Goal: Find specific page/section: Find specific page/section

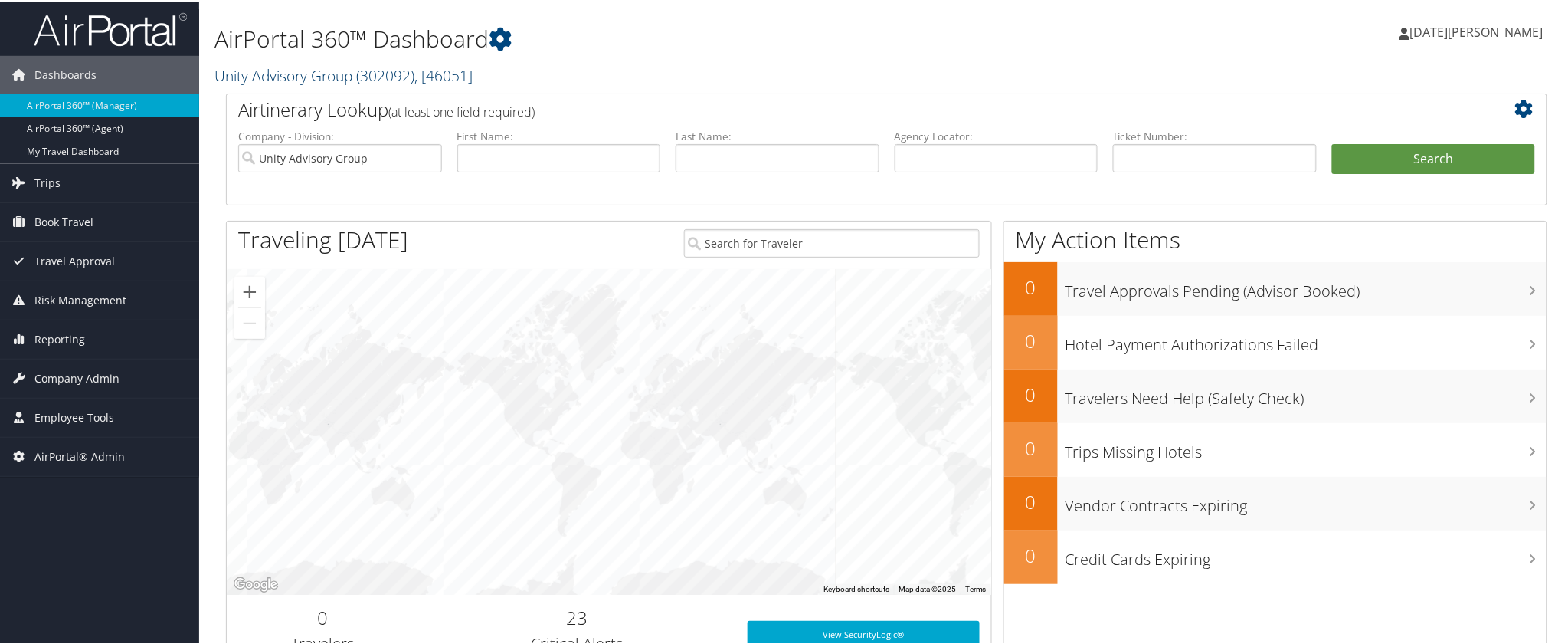
click at [319, 78] on link "Unity Advisory Group ( 302092 ) , [ 46051 ]" at bounding box center [343, 73] width 258 height 20
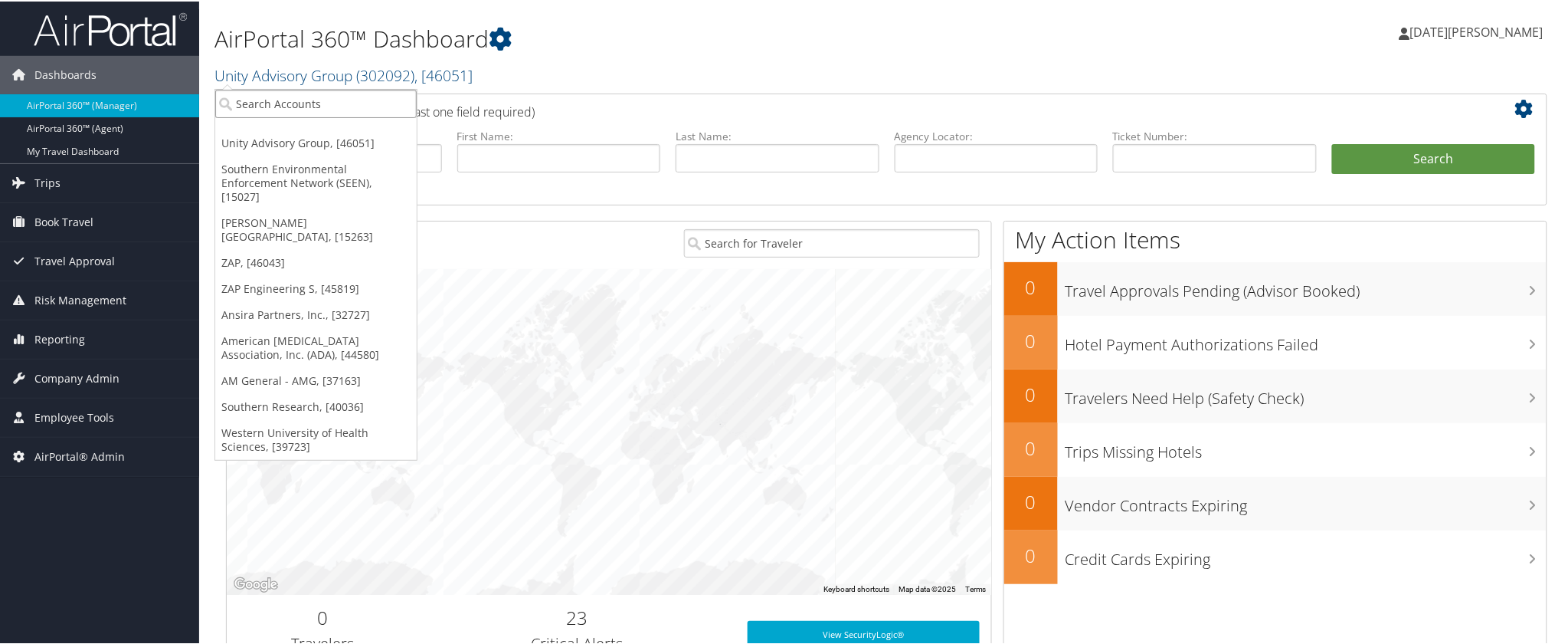
click at [295, 101] on input "search" at bounding box center [316, 102] width 202 height 29
type input "chg"
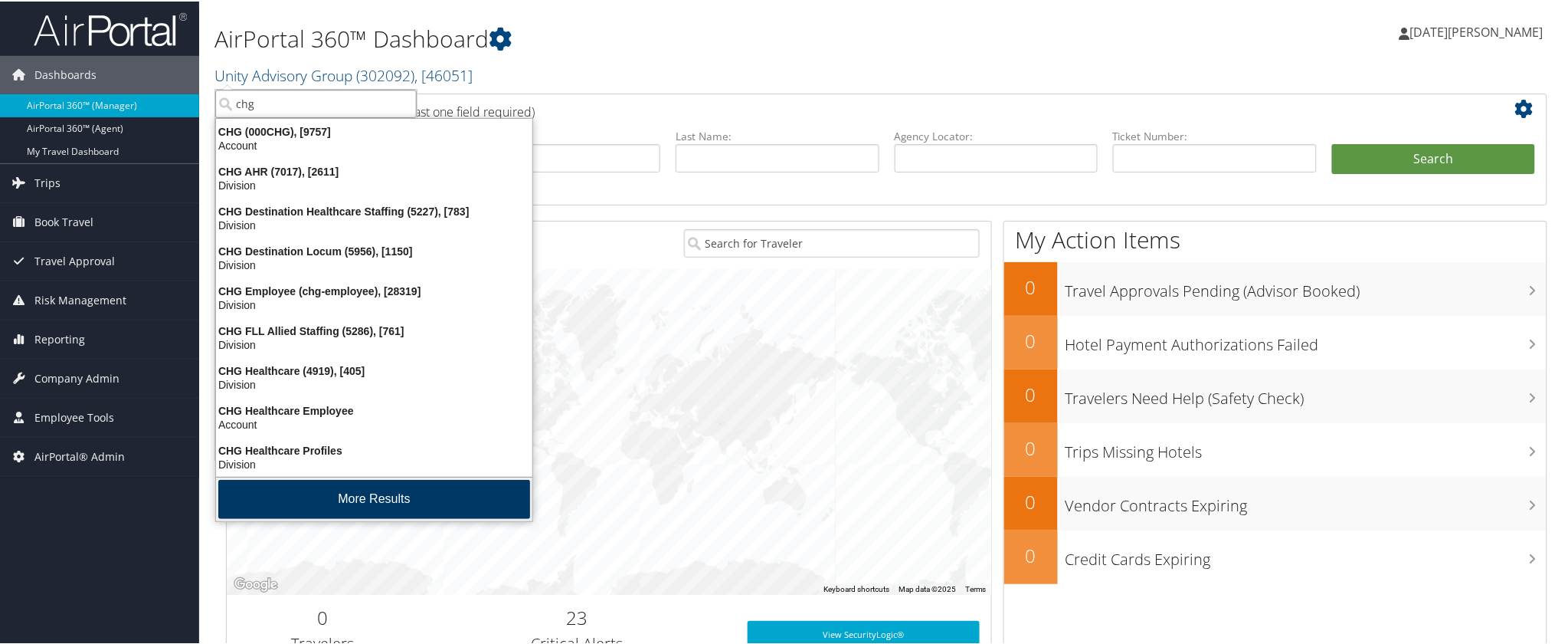
click at [299, 485] on button "More Results" at bounding box center [374, 498] width 312 height 39
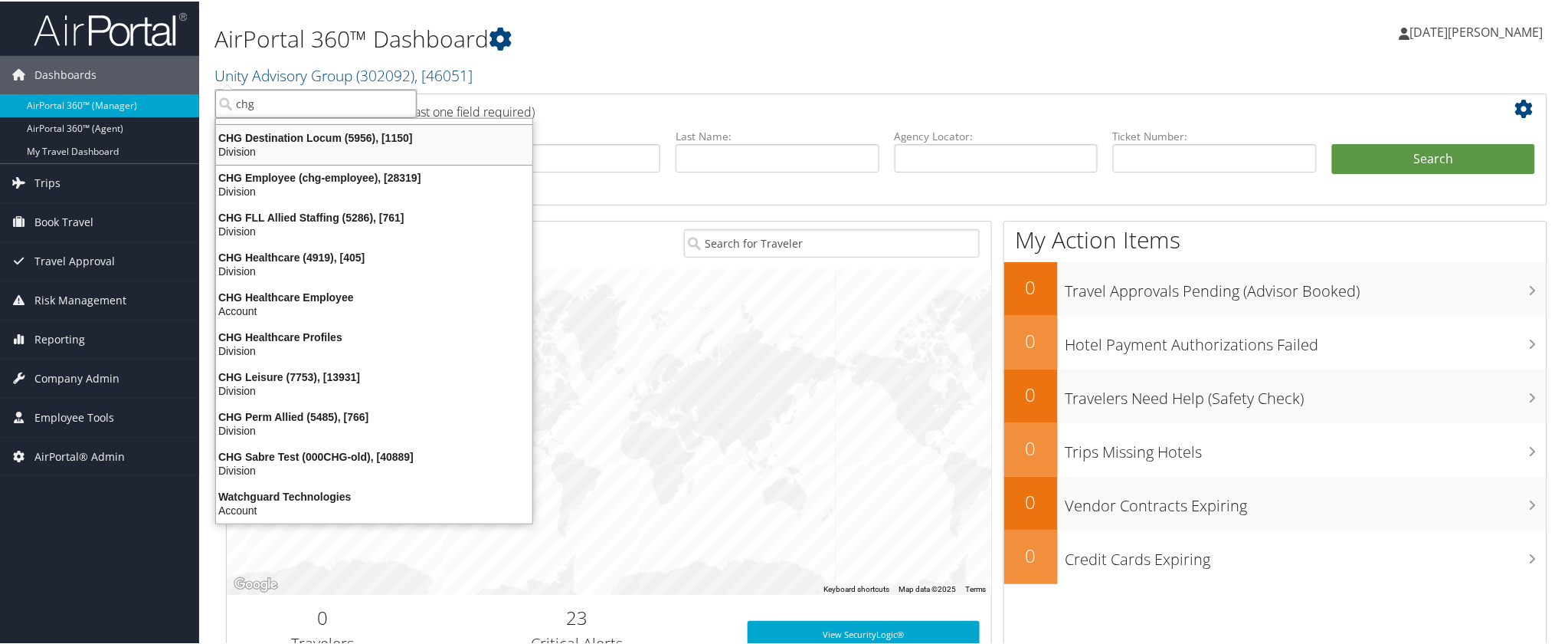
scroll to position [80, 0]
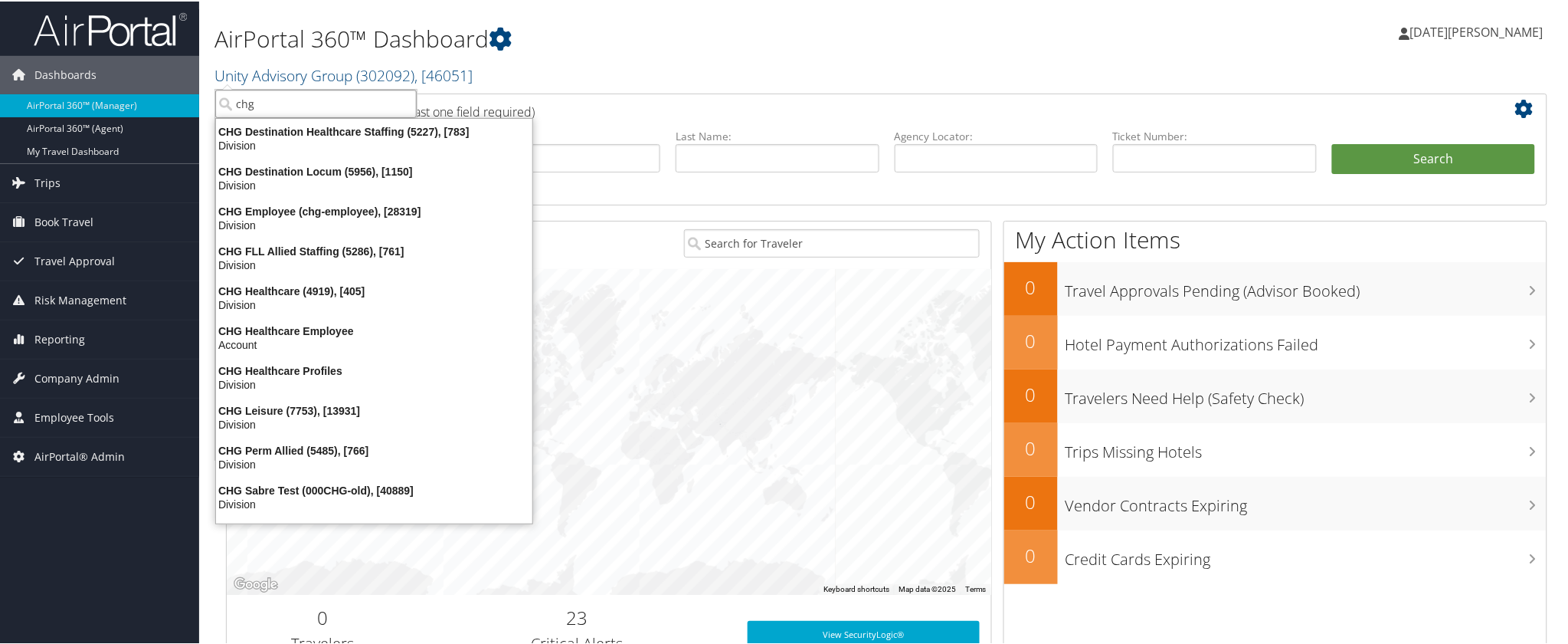
click at [249, 100] on input "chg" at bounding box center [316, 102] width 202 height 29
type input "ch g"
click at [320, 102] on input "ch g" at bounding box center [316, 102] width 202 height 29
type input "ch guenther"
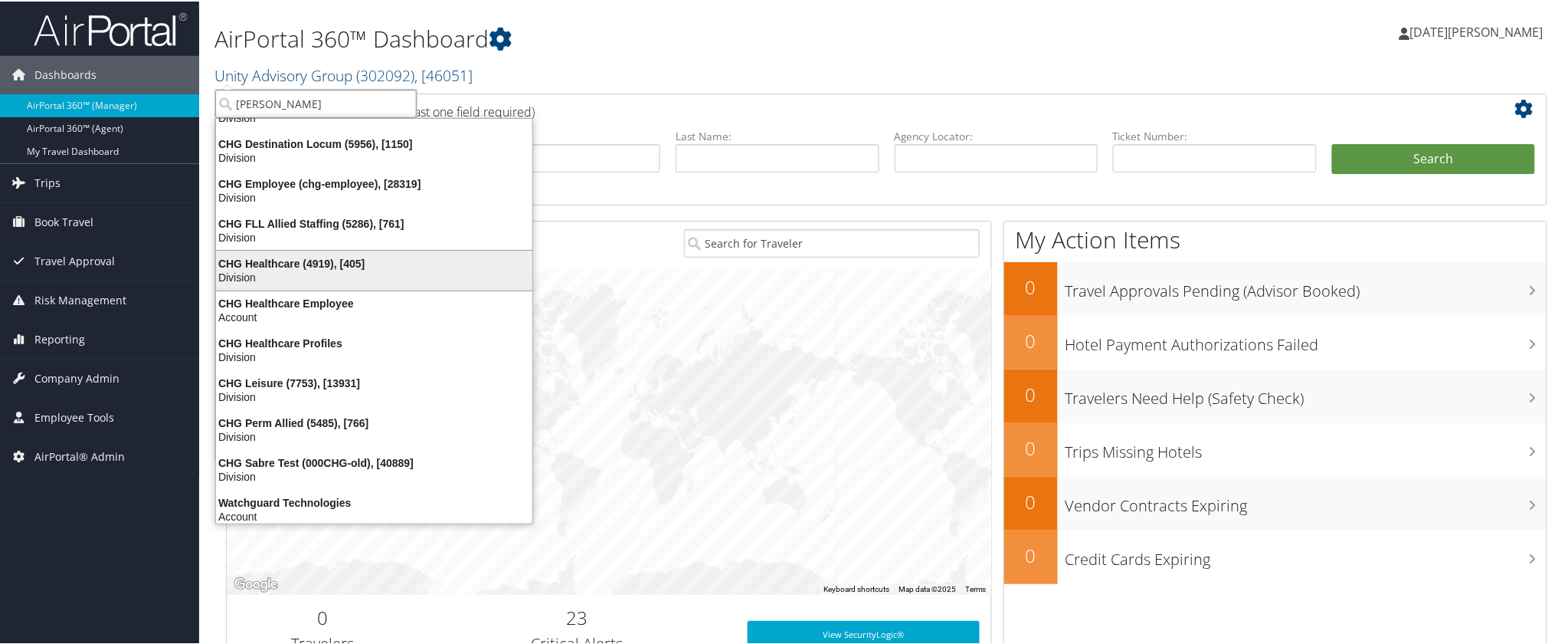
scroll to position [118, 0]
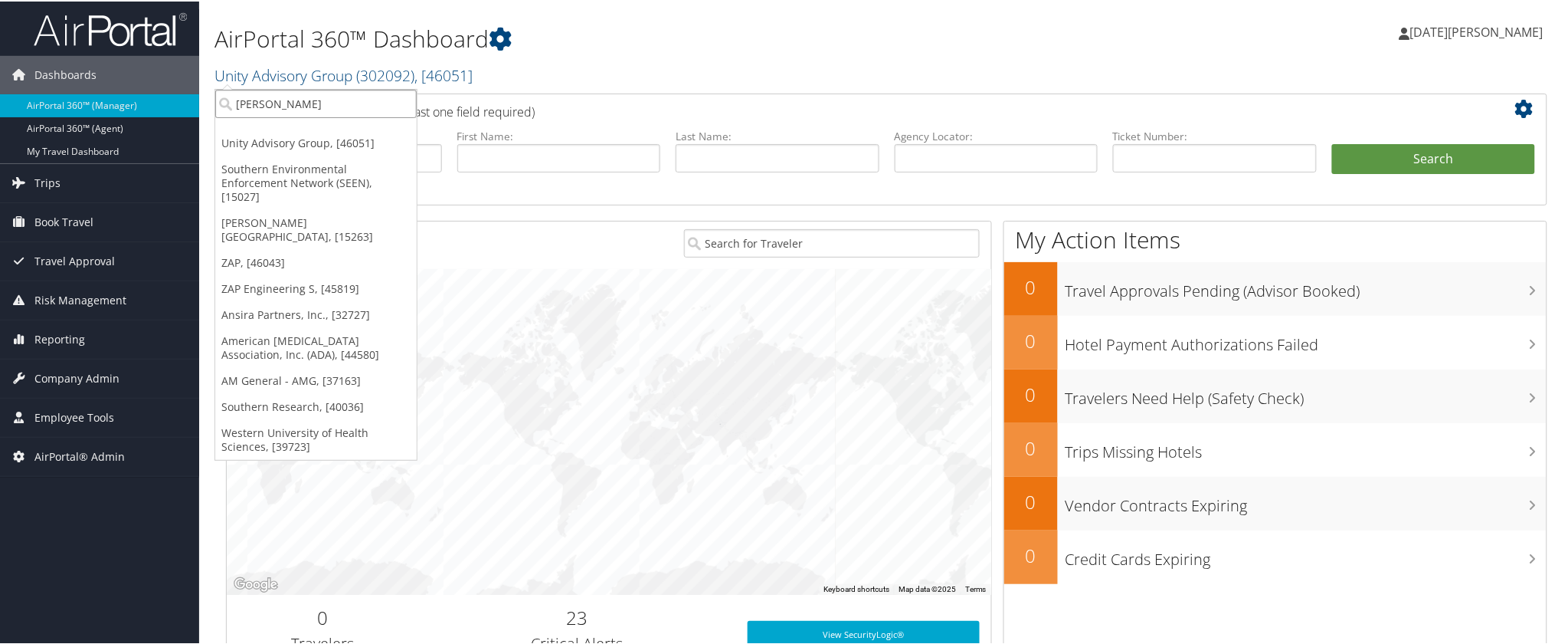
click at [341, 100] on input "ch guenther" at bounding box center [316, 102] width 202 height 29
click at [339, 100] on input "search" at bounding box center [316, 102] width 202 height 29
click at [338, 100] on input "search" at bounding box center [316, 102] width 202 height 29
paste input "302053"
type input "302053"
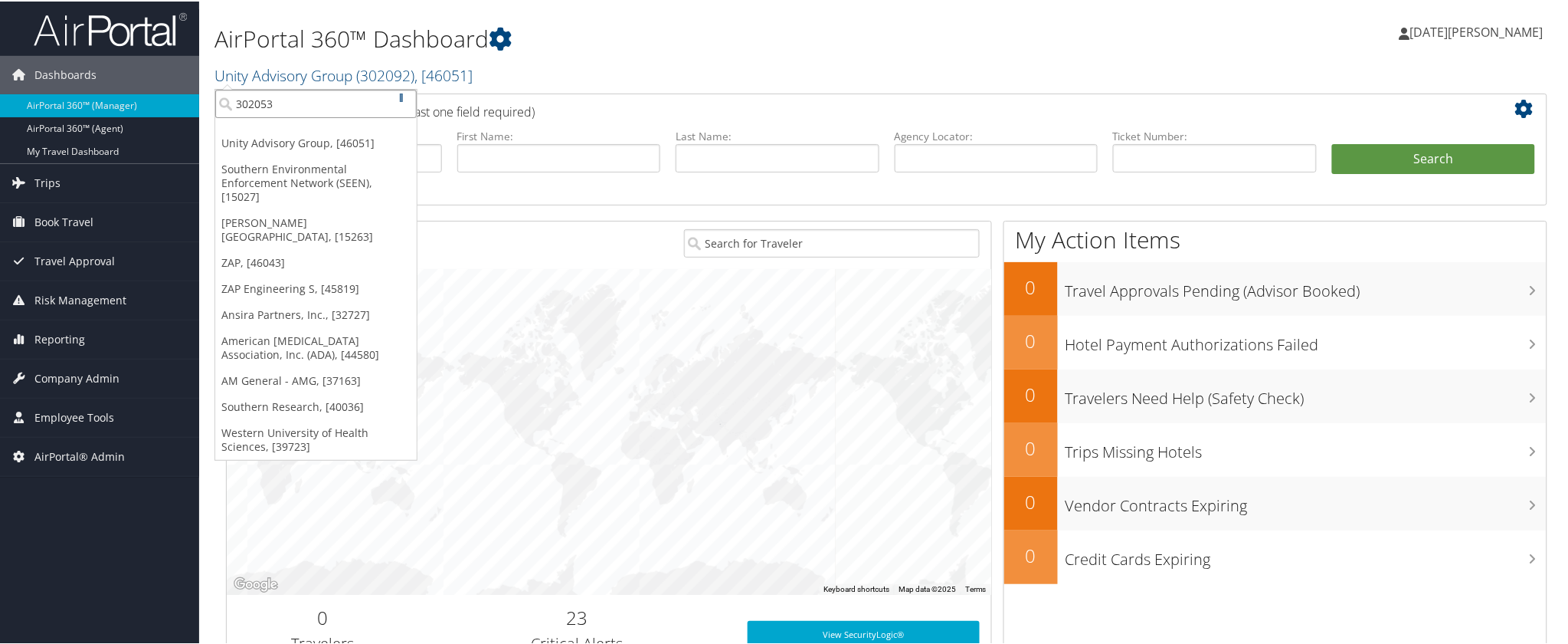
scroll to position [0, 0]
click at [272, 129] on div "CH Guenther & Son (302053), [45775]" at bounding box center [338, 130] width 262 height 14
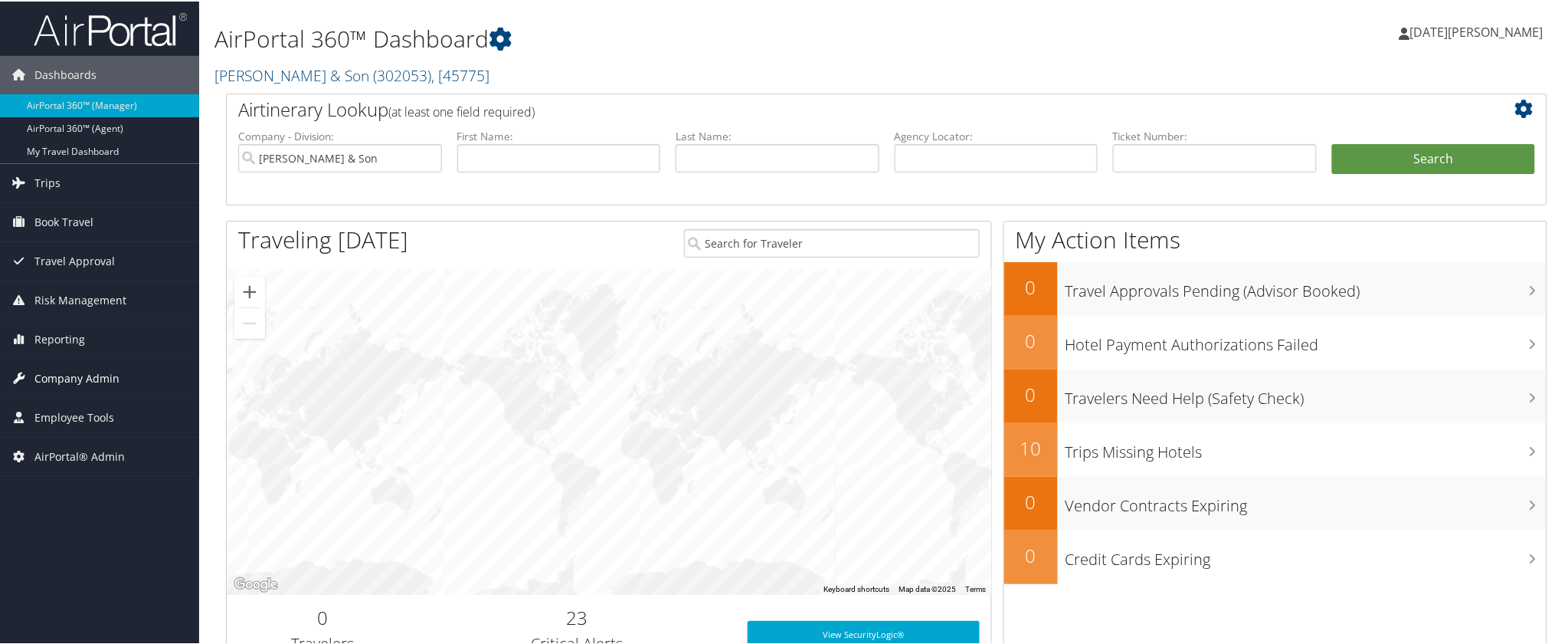
click at [87, 375] on span "Company Admin" at bounding box center [77, 376] width 85 height 38
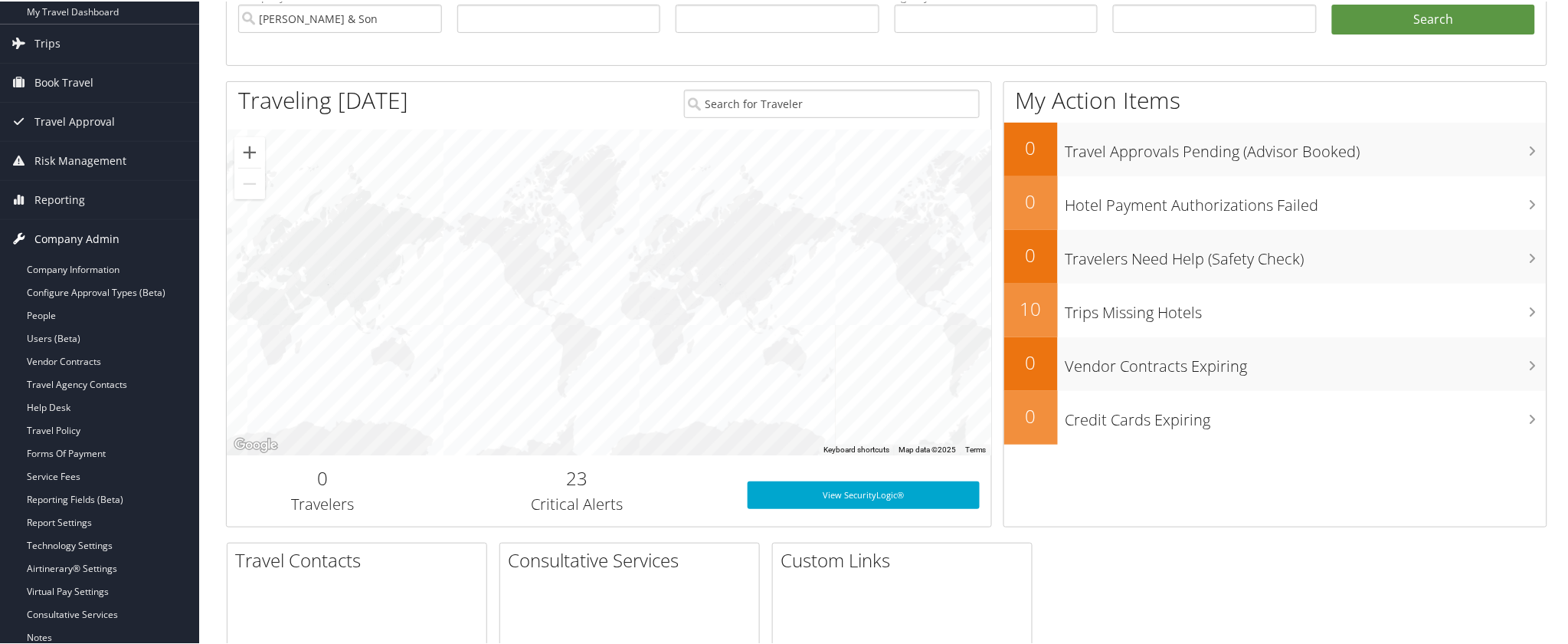
scroll to position [170, 0]
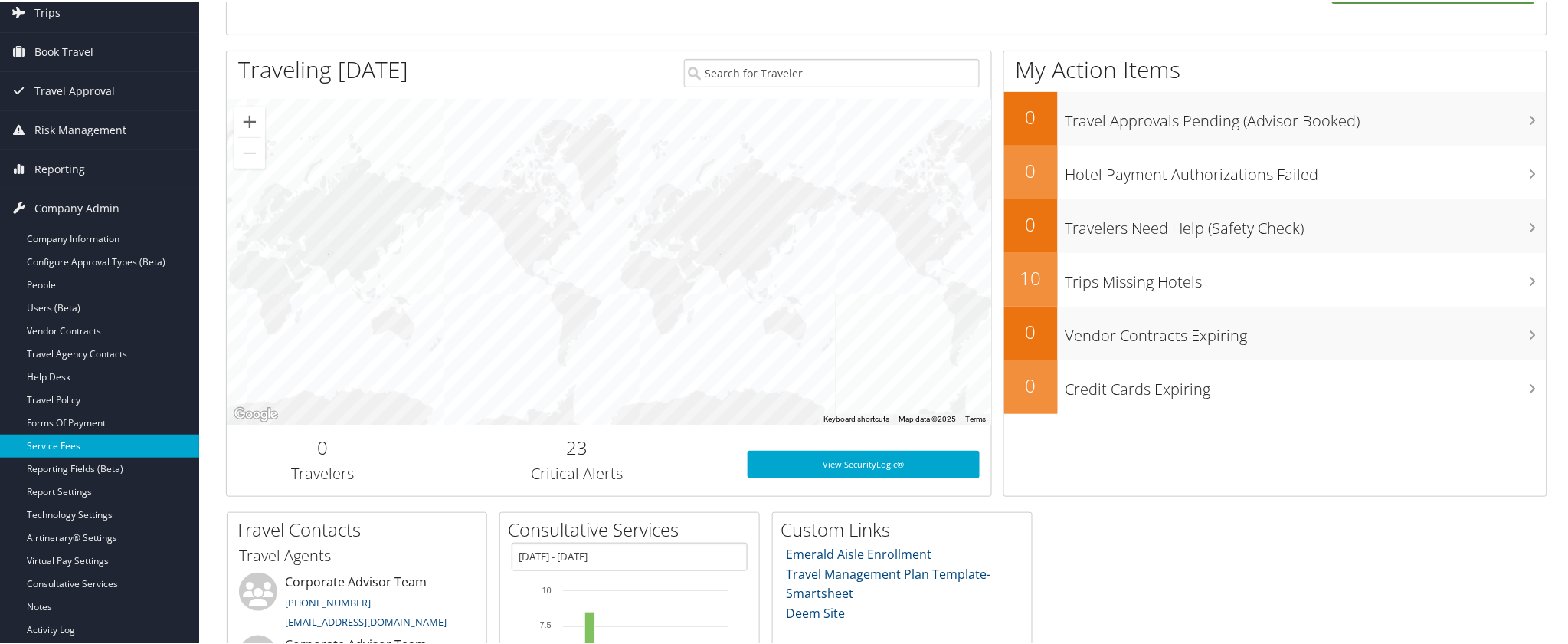
click at [69, 445] on link "Service Fees" at bounding box center [100, 444] width 199 height 23
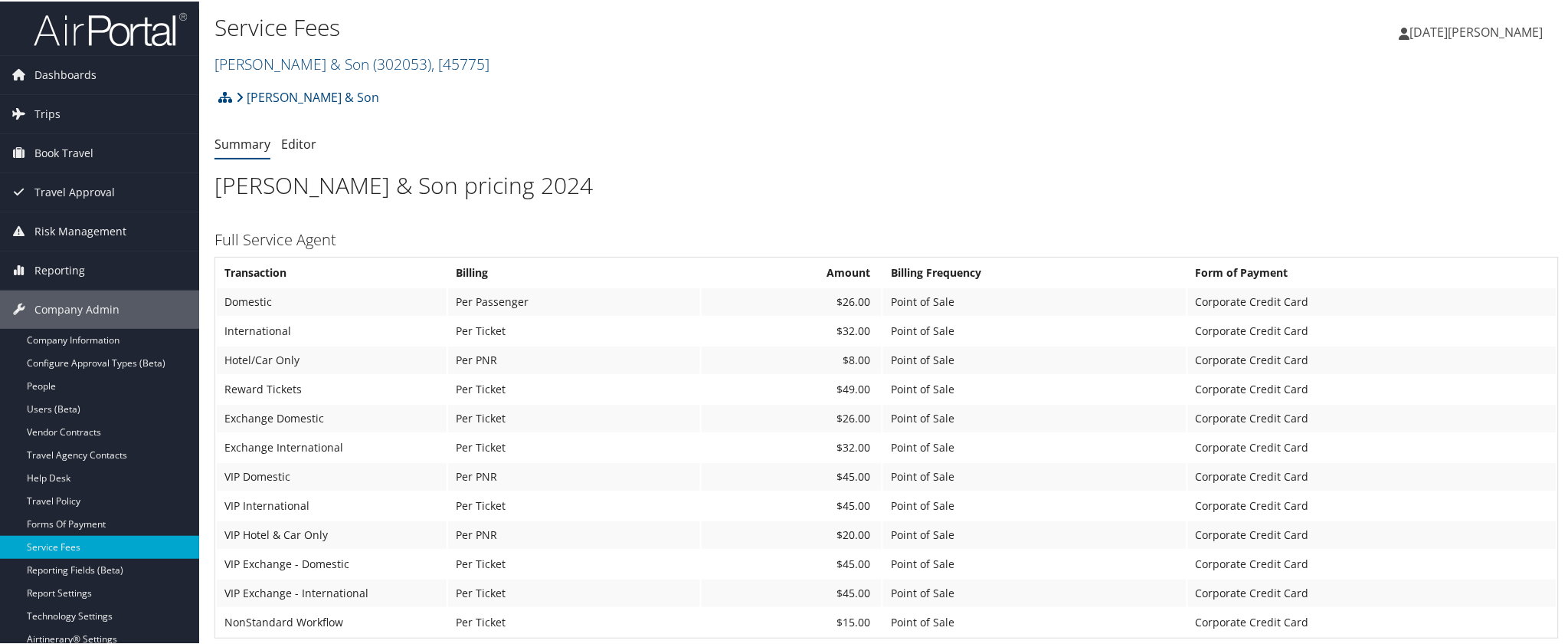
click at [271, 334] on td "International" at bounding box center [332, 330] width 230 height 28
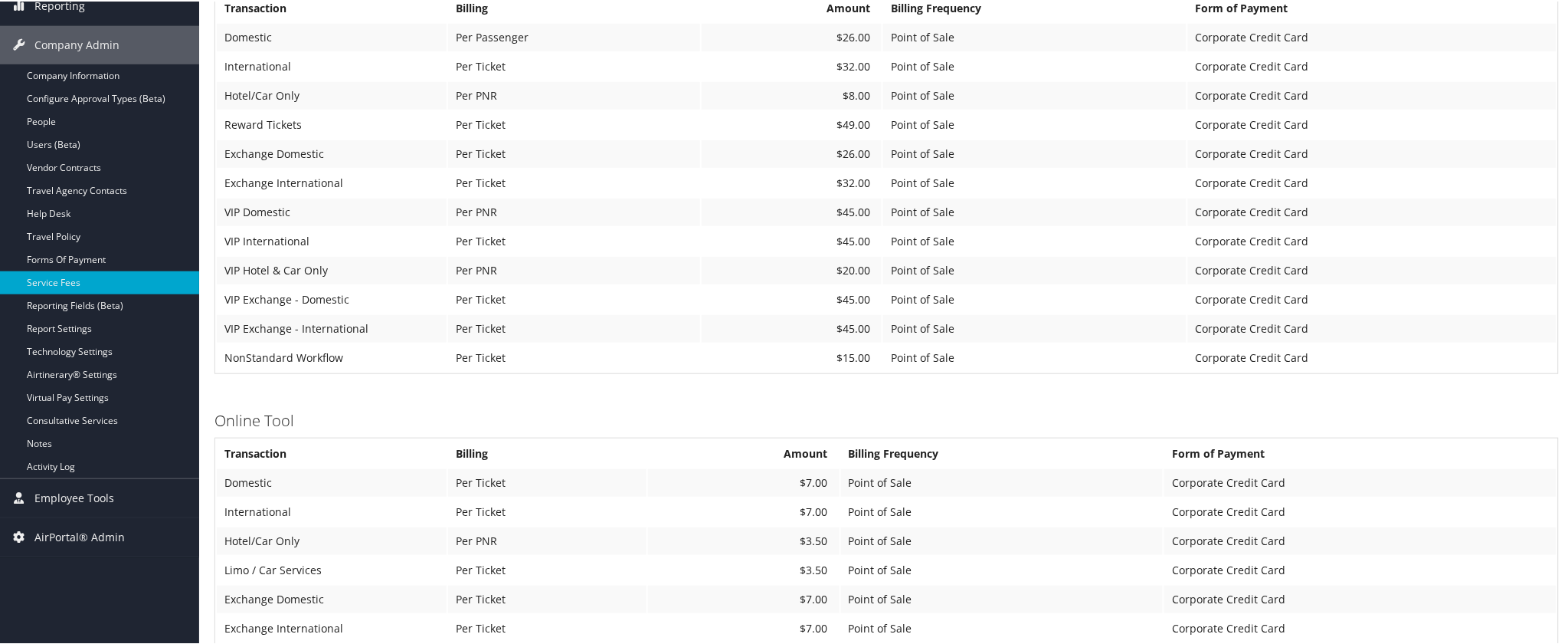
scroll to position [510, 0]
